Goal: Information Seeking & Learning: Learn about a topic

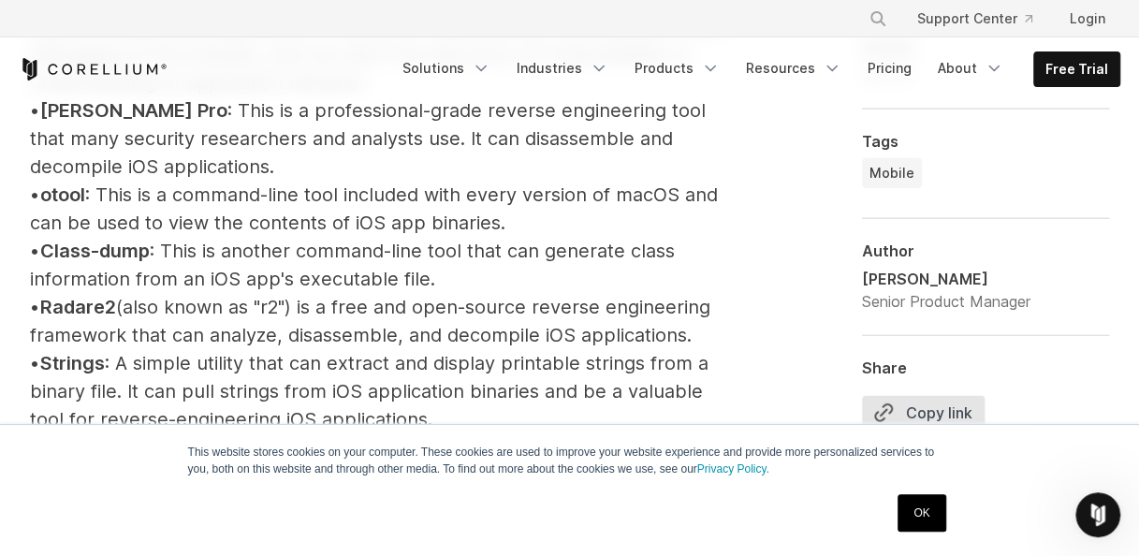
scroll to position [2304, 0]
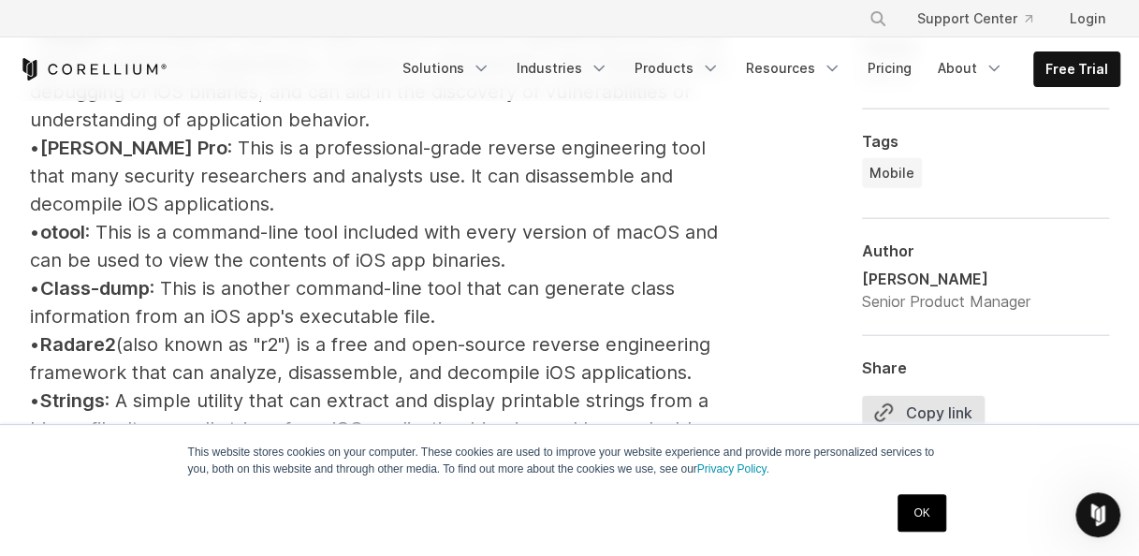
click at [558, 245] on p "iOS Reverse Engineering Tools Several tools can be used for reverse engineering…" at bounding box center [384, 471] width 709 height 1337
click at [85, 234] on span "otool" at bounding box center [62, 232] width 45 height 22
copy span "otool"
click at [350, 202] on p "iOS Reverse Engineering Tools Several tools can be used for reverse engineering…" at bounding box center [384, 471] width 709 height 1337
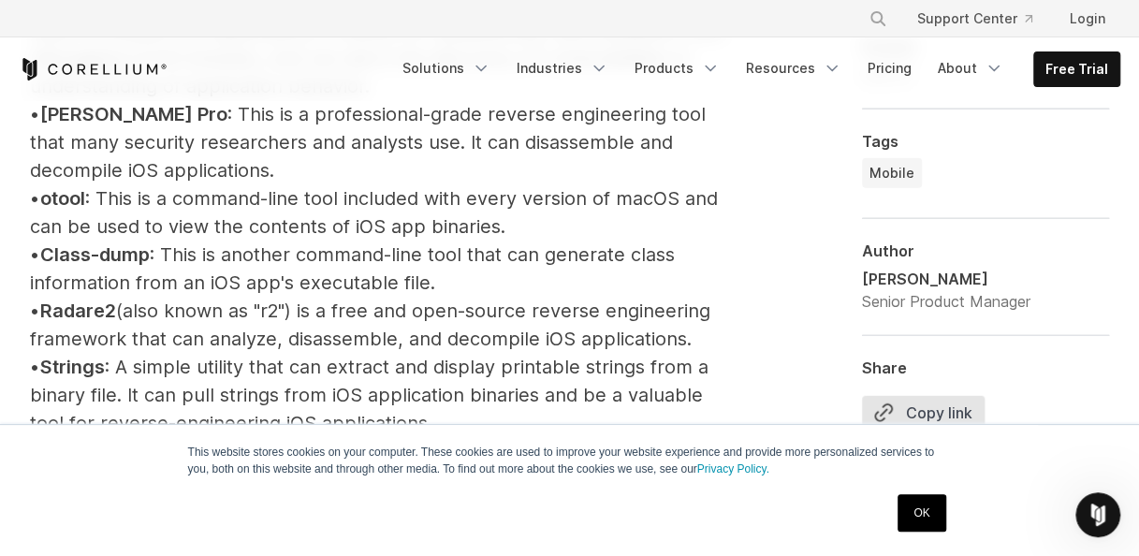
scroll to position [2342, 0]
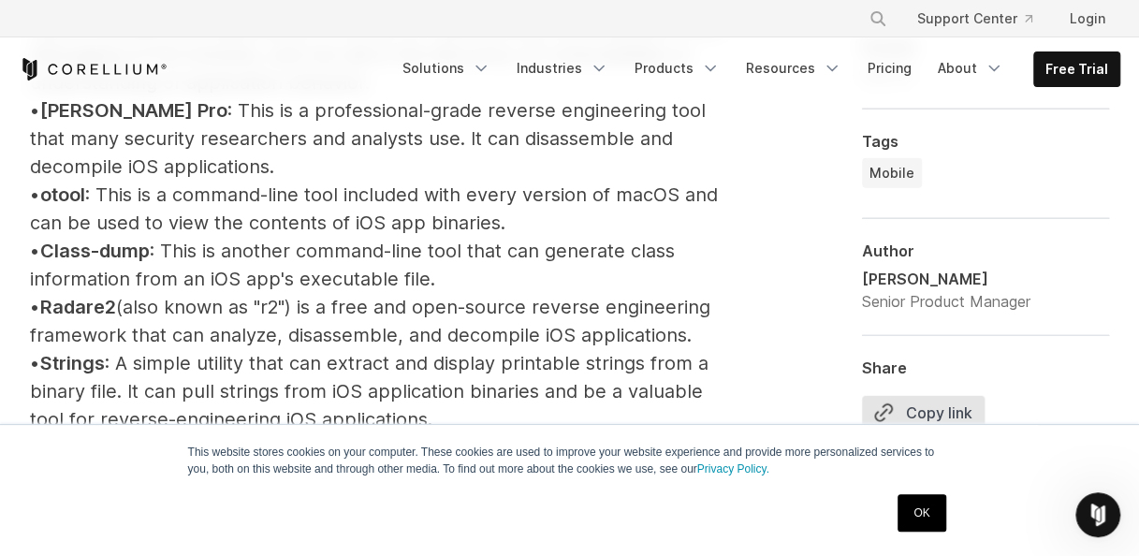
click at [109, 304] on span "Radare2" at bounding box center [78, 307] width 76 height 22
copy span "Radare2"
